Goal: Transaction & Acquisition: Download file/media

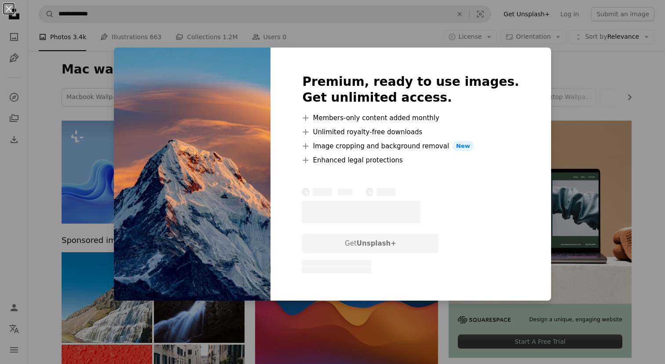
scroll to position [225, 0]
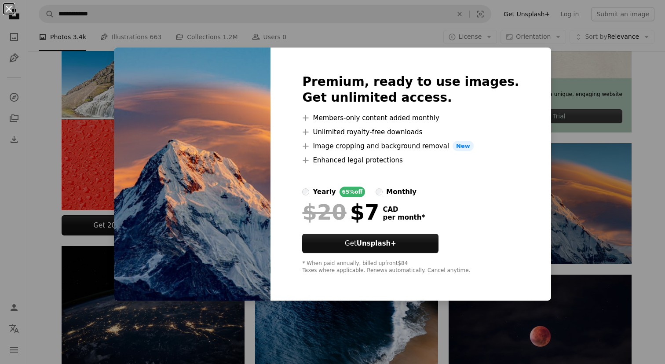
click at [9, 5] on button "An X shape" at bounding box center [9, 9] width 11 height 11
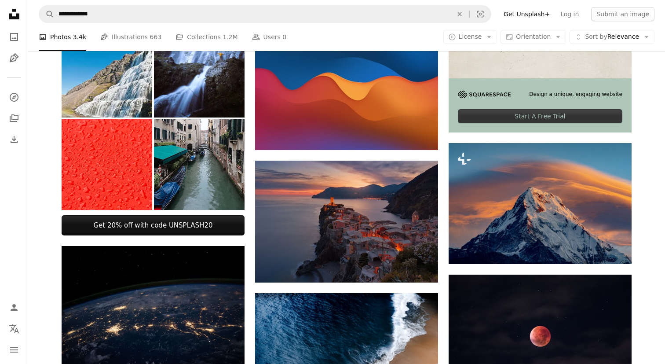
scroll to position [273, 0]
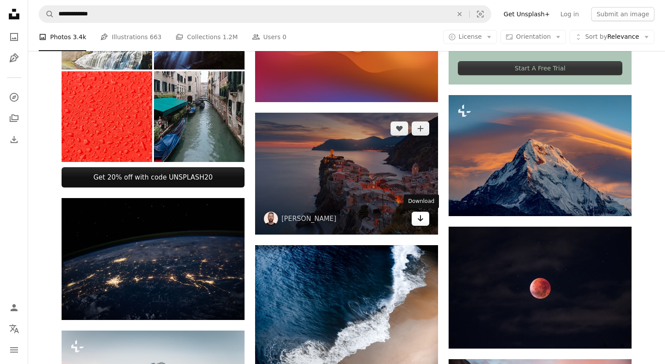
click at [422, 218] on icon "Arrow pointing down" at bounding box center [420, 218] width 7 height 11
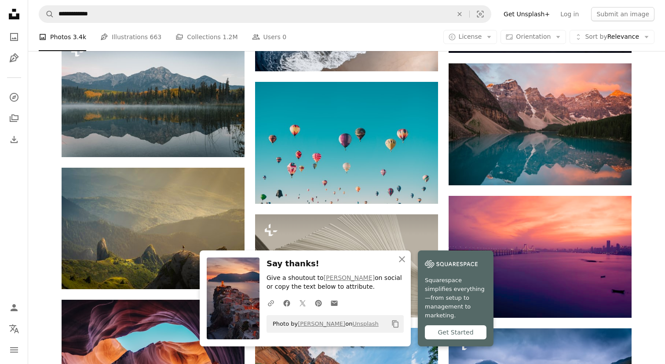
scroll to position [693, 0]
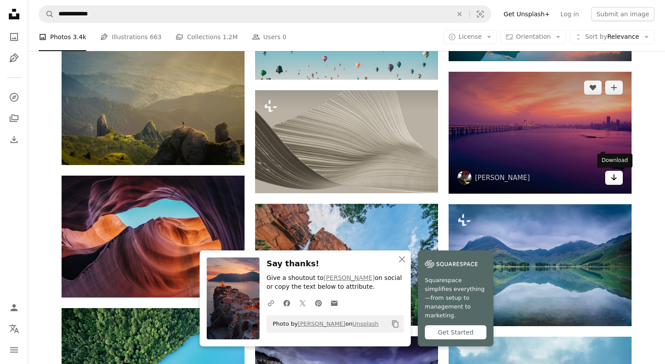
click at [616, 173] on icon "Arrow pointing down" at bounding box center [614, 177] width 7 height 11
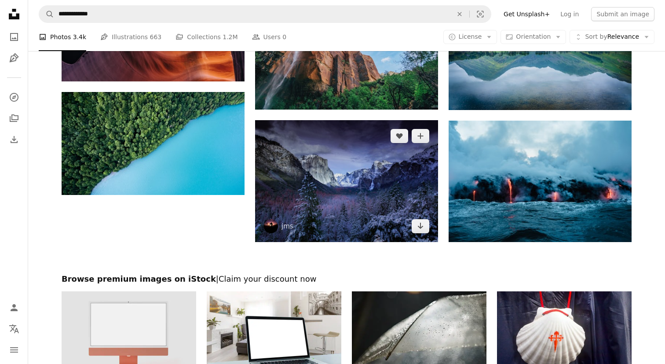
scroll to position [1192, 0]
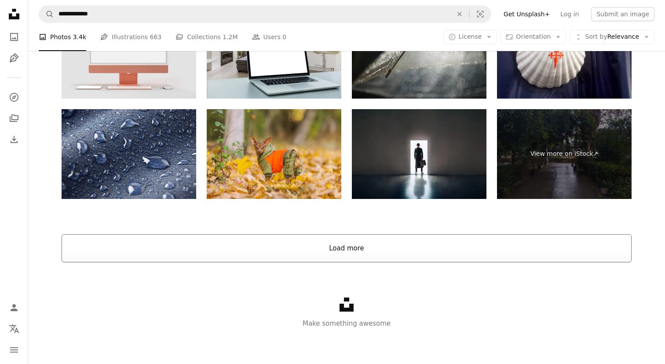
click at [363, 242] on button "Load more" at bounding box center [347, 248] width 570 height 28
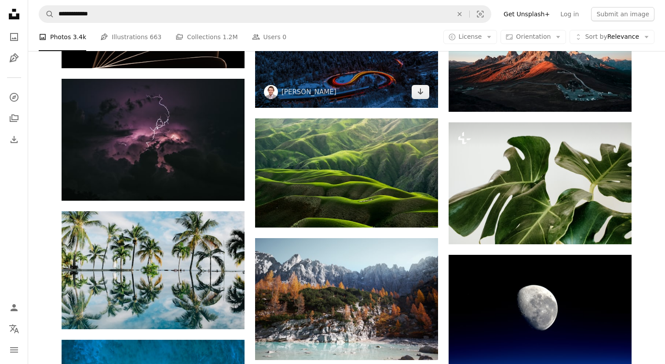
scroll to position [1551, 0]
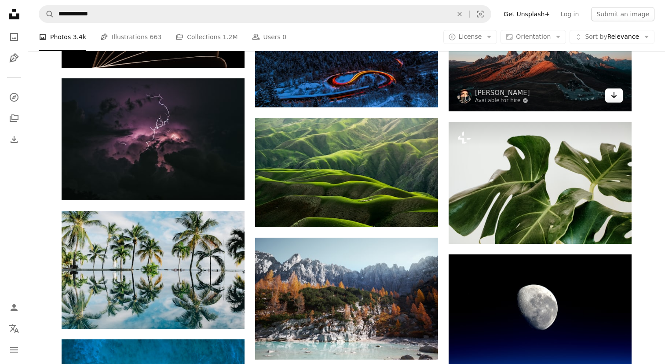
click at [617, 92] on icon "Arrow pointing down" at bounding box center [614, 95] width 7 height 11
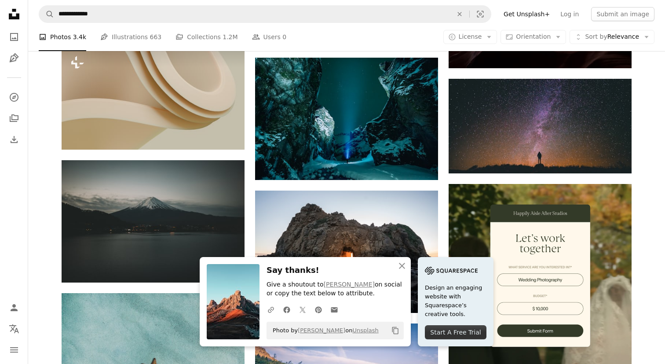
scroll to position [1957, 0]
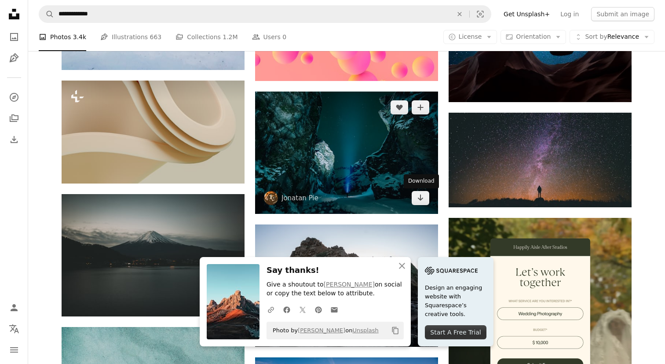
click at [420, 191] on div "A heart A plus sign [PERSON_NAME] Arrow pointing down" at bounding box center [346, 152] width 183 height 122
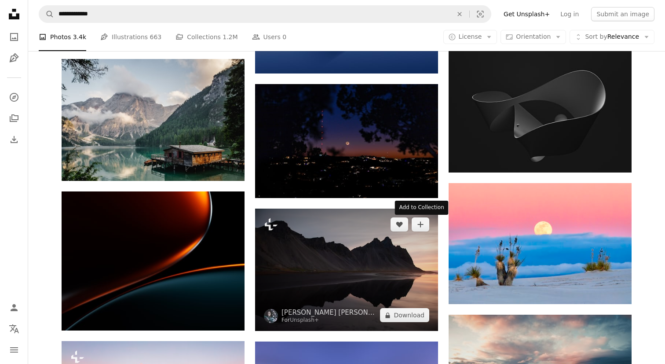
scroll to position [3556, 0]
